Goal: Information Seeking & Learning: Learn about a topic

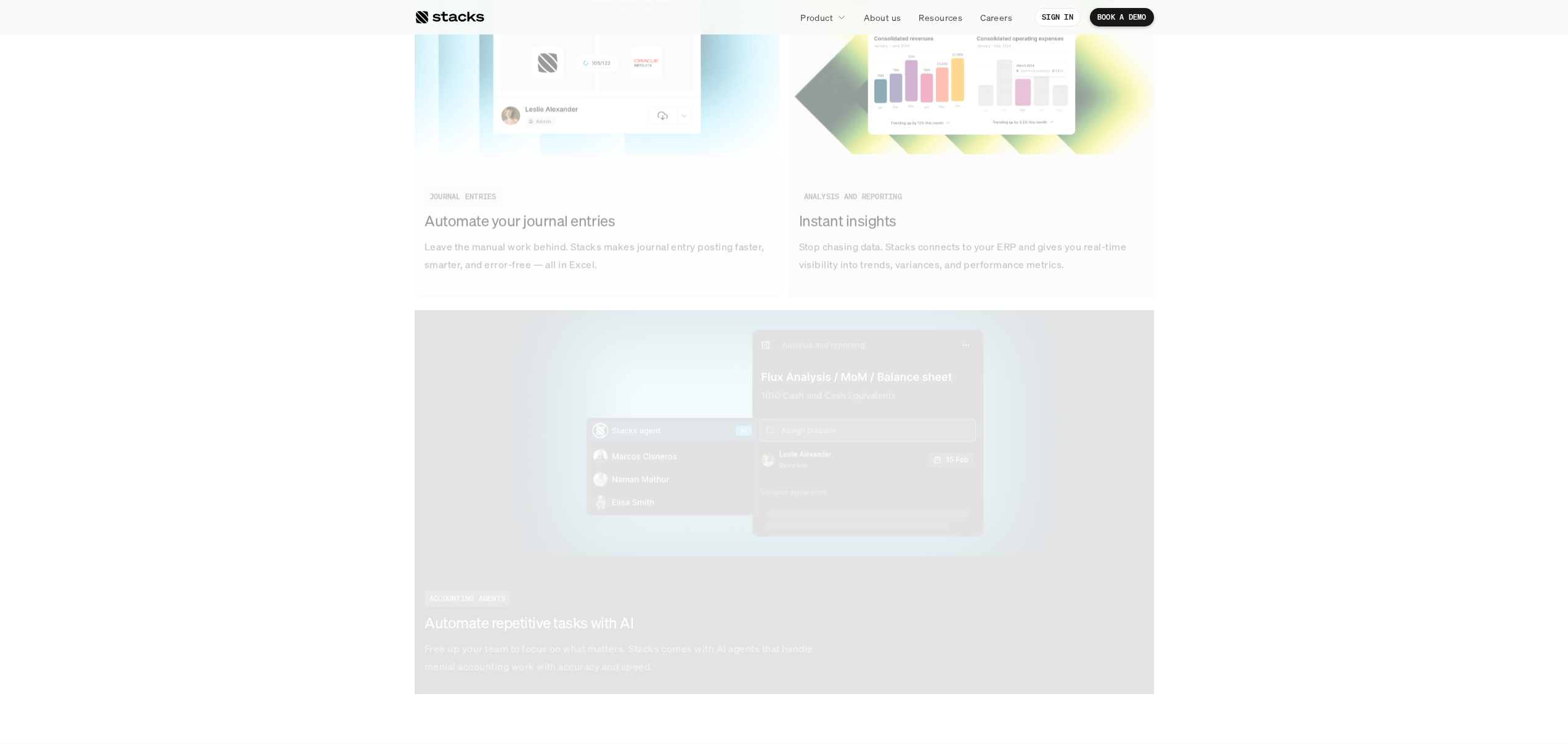
scroll to position [2037, 0]
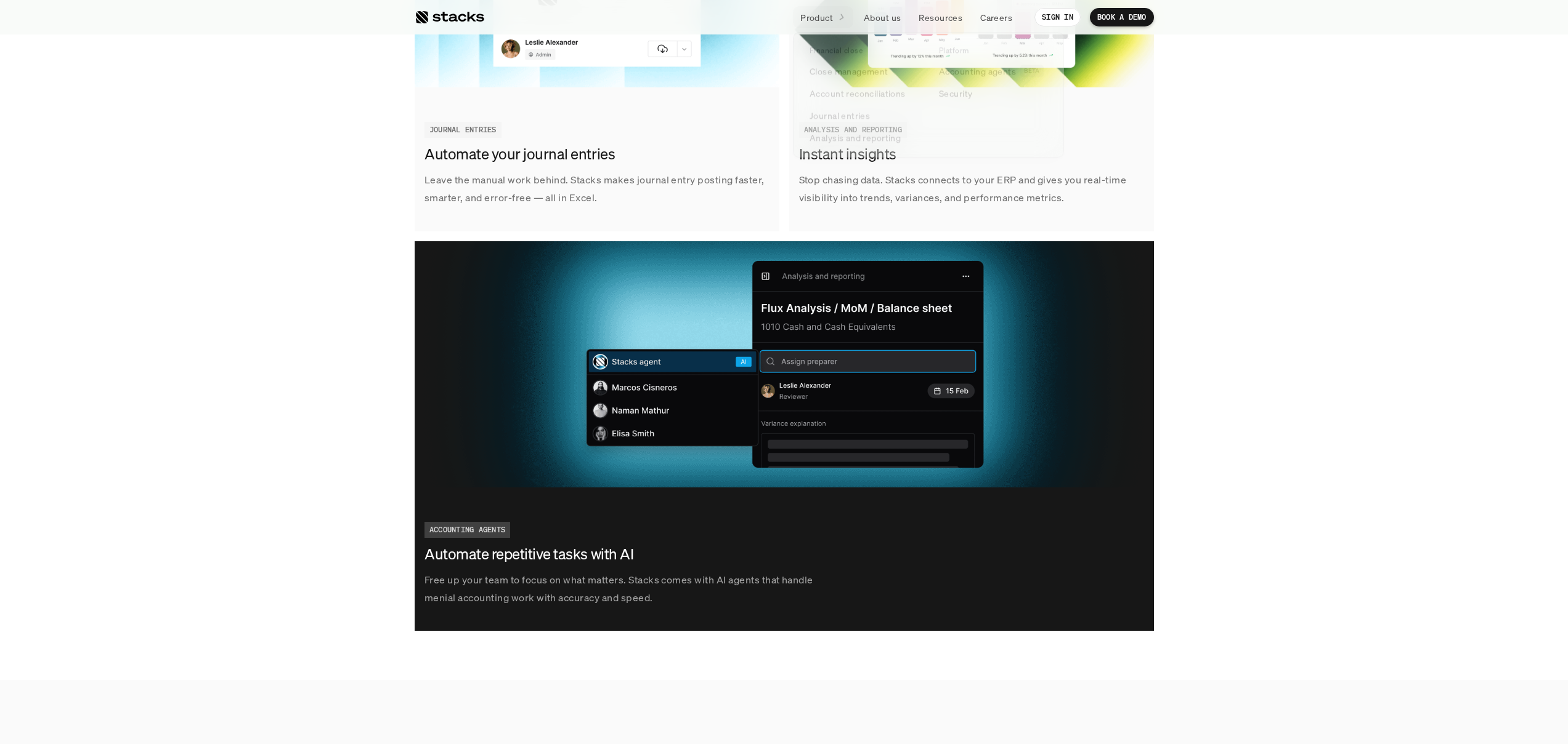
click at [1301, 161] on div "Track tasks, automate reconciliations, and stay audit-ready — all in one place.…" at bounding box center [784, 36] width 1549 height 1190
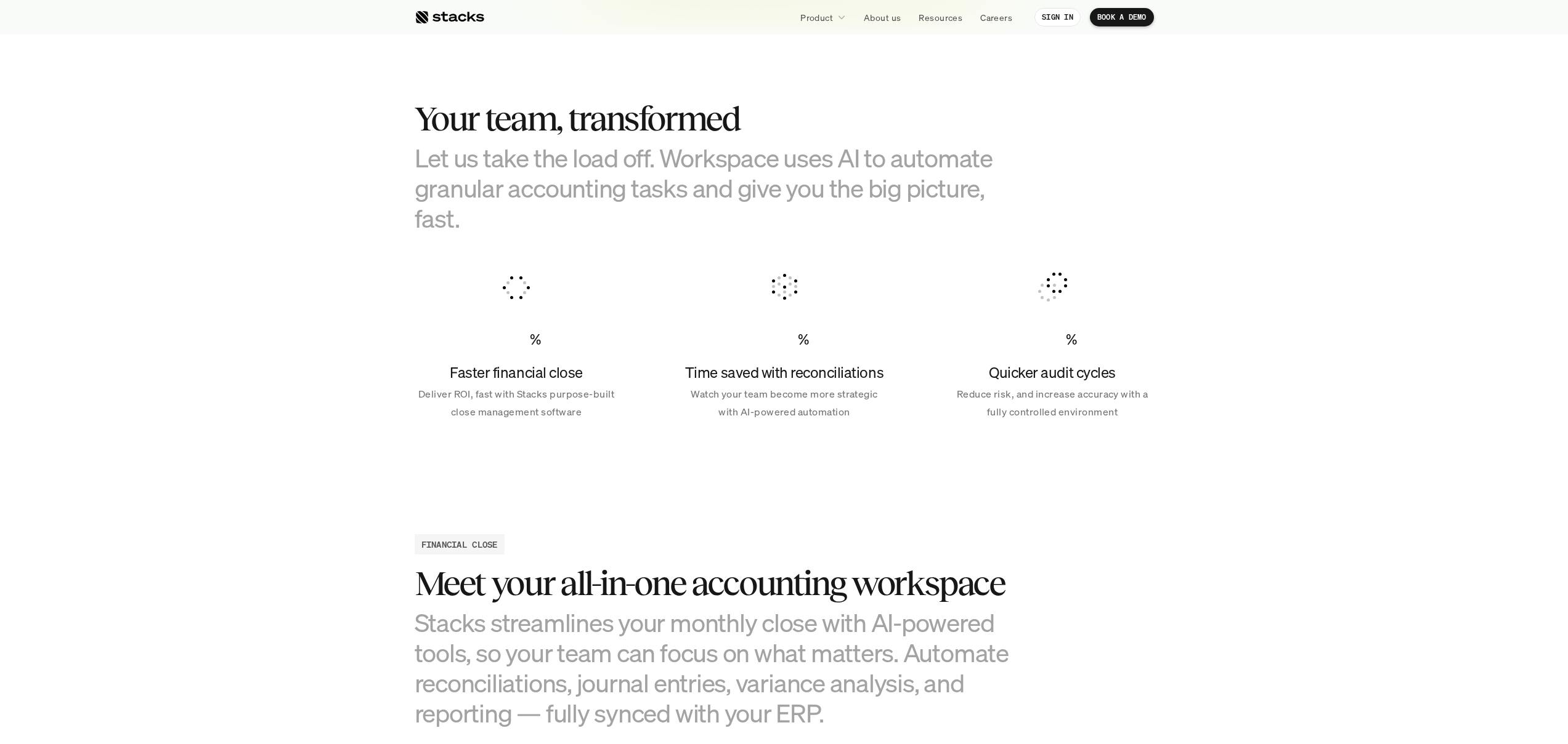
scroll to position [0, 0]
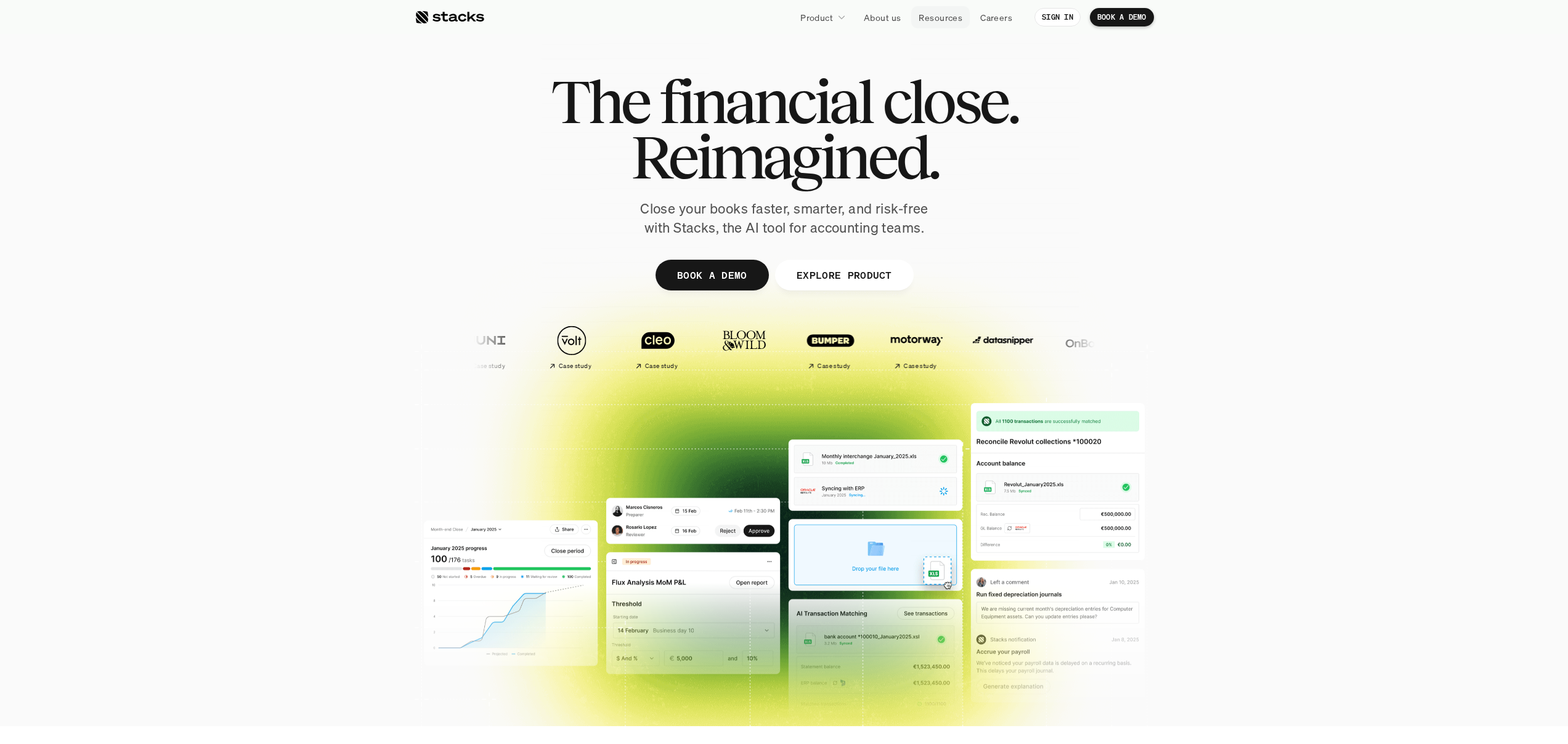
click at [937, 14] on p "Resources" at bounding box center [940, 18] width 43 height 13
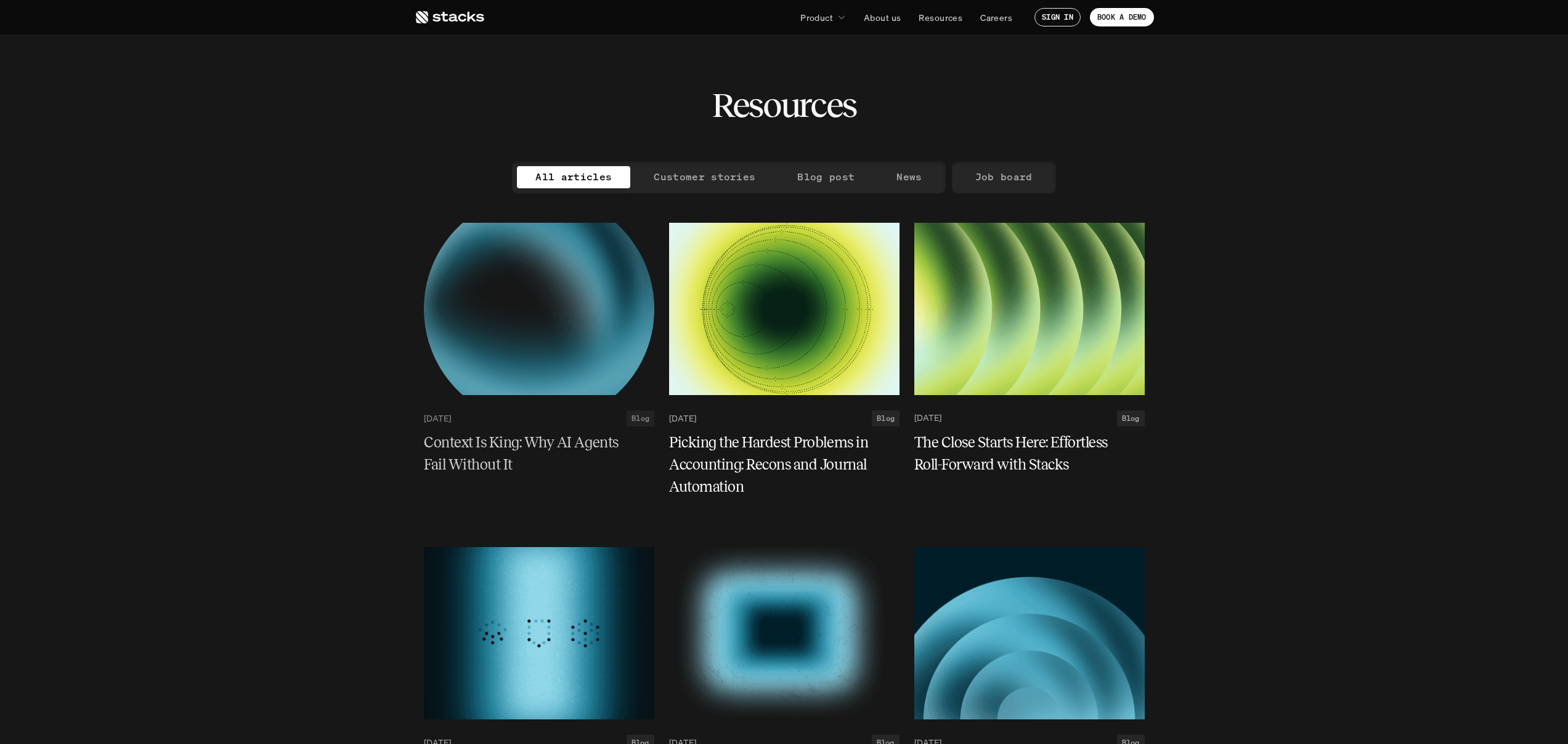
scroll to position [7, 0]
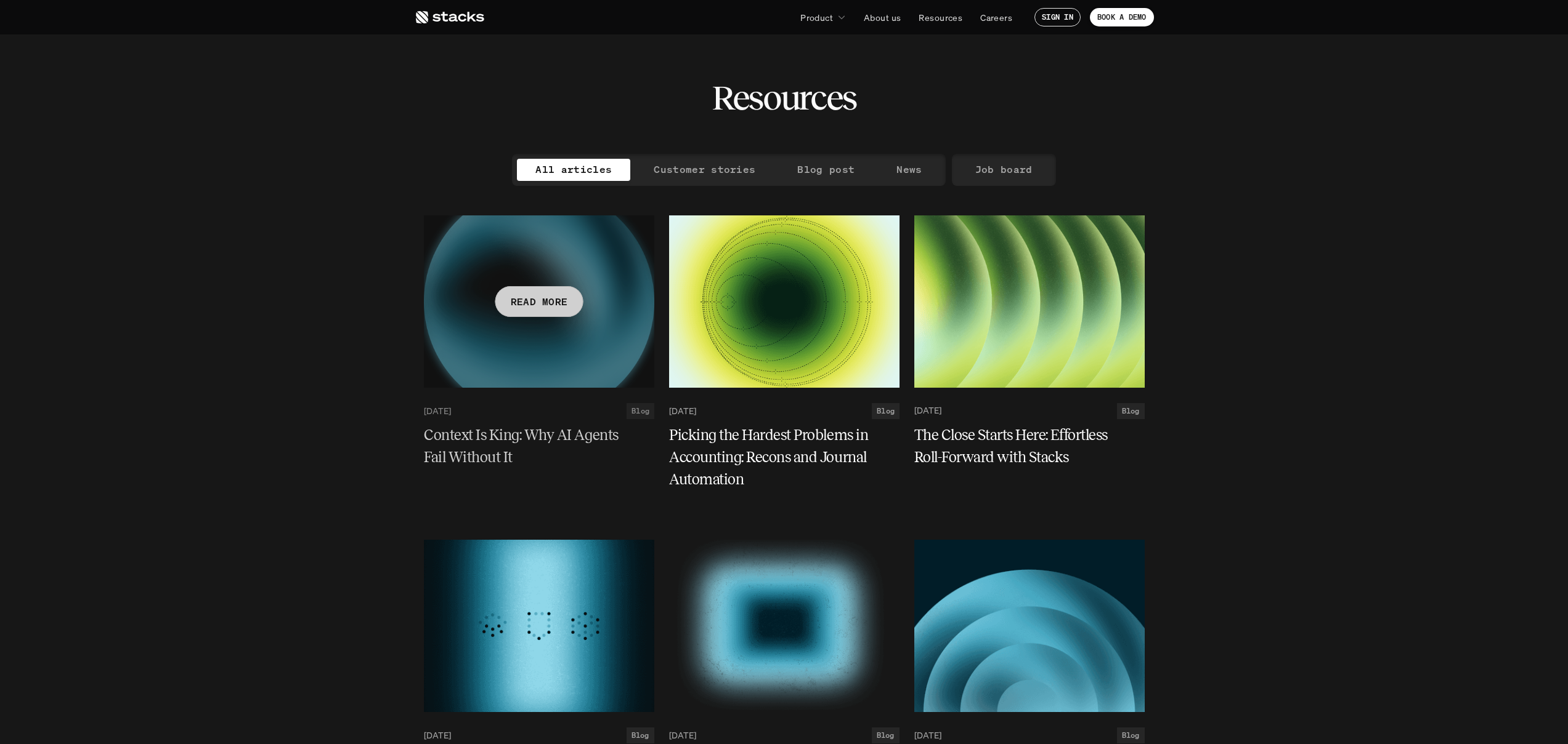
click at [557, 304] on p "READ MORE" at bounding box center [539, 301] width 57 height 18
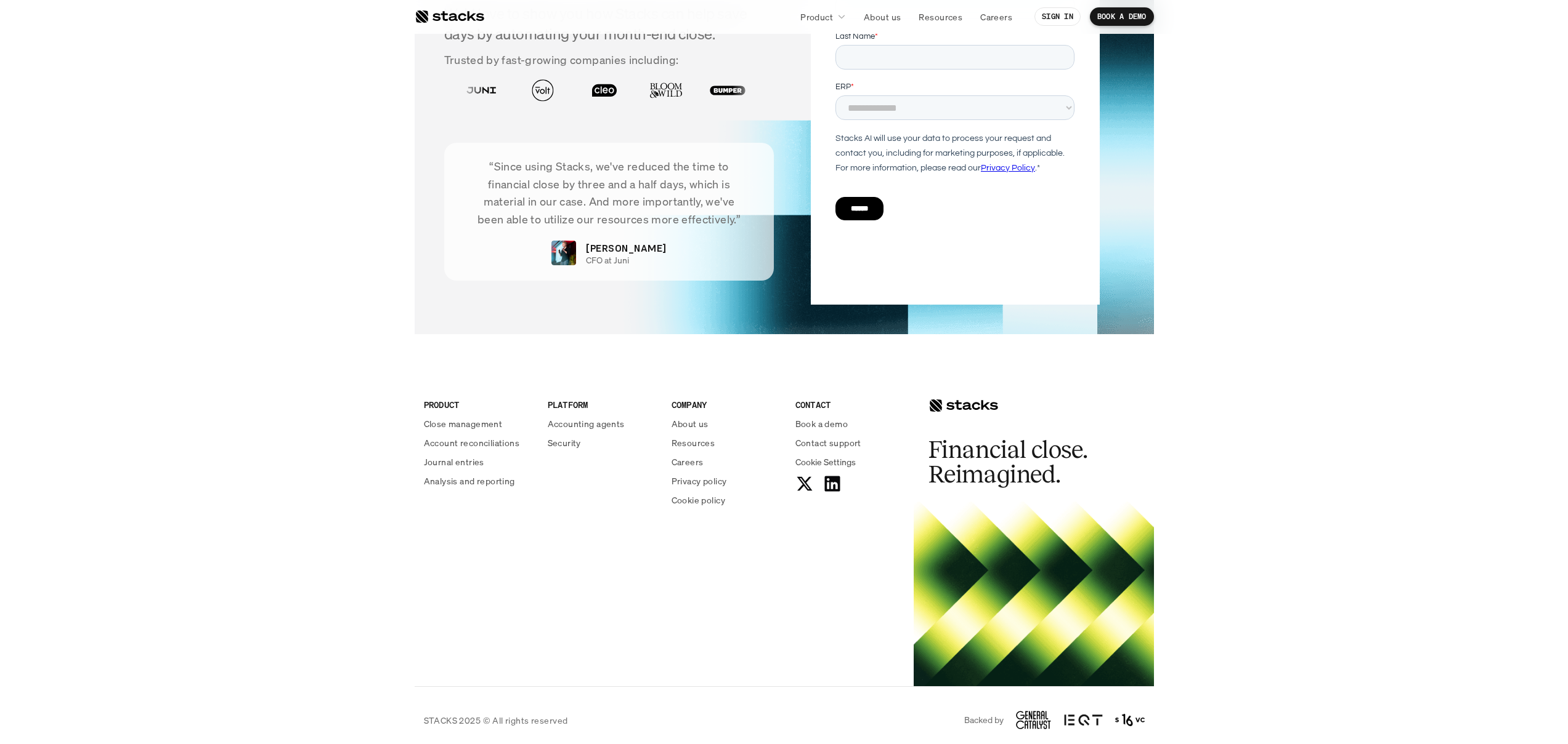
scroll to position [2820, 0]
